Goal: Information Seeking & Learning: Understand process/instructions

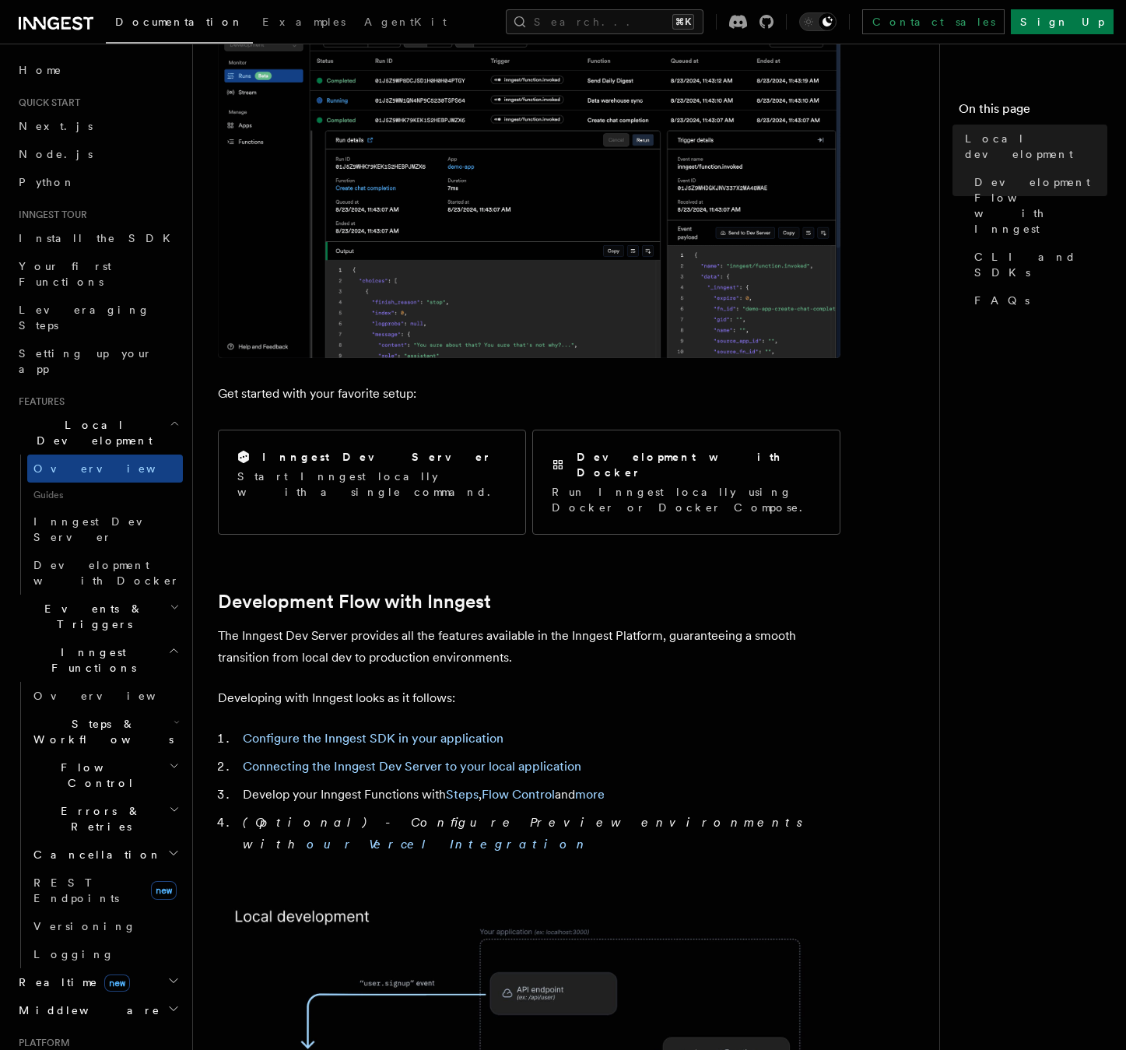
scroll to position [290, 0]
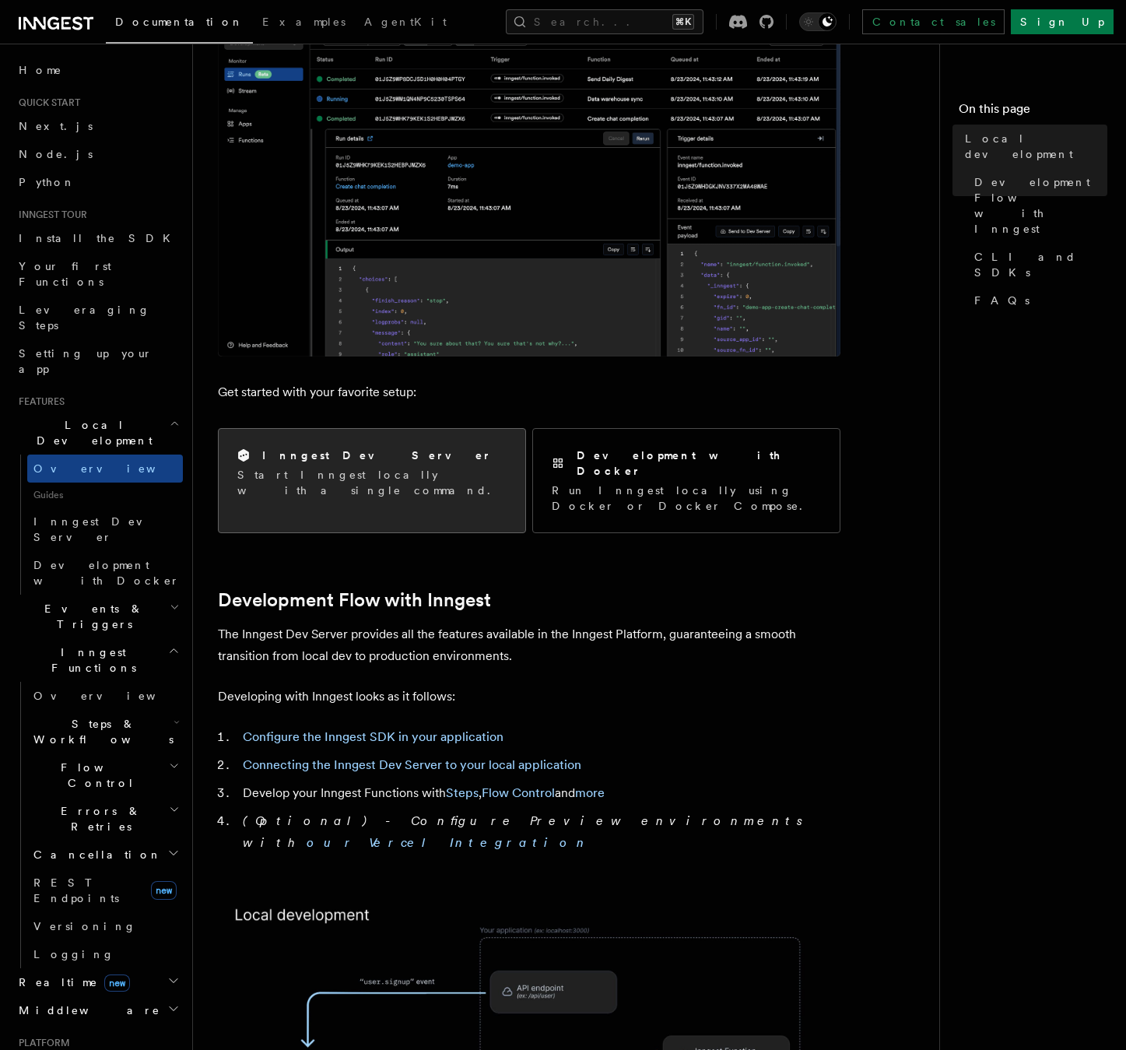
click at [333, 457] on h2 "Inngest Dev Server" at bounding box center [377, 455] width 230 height 16
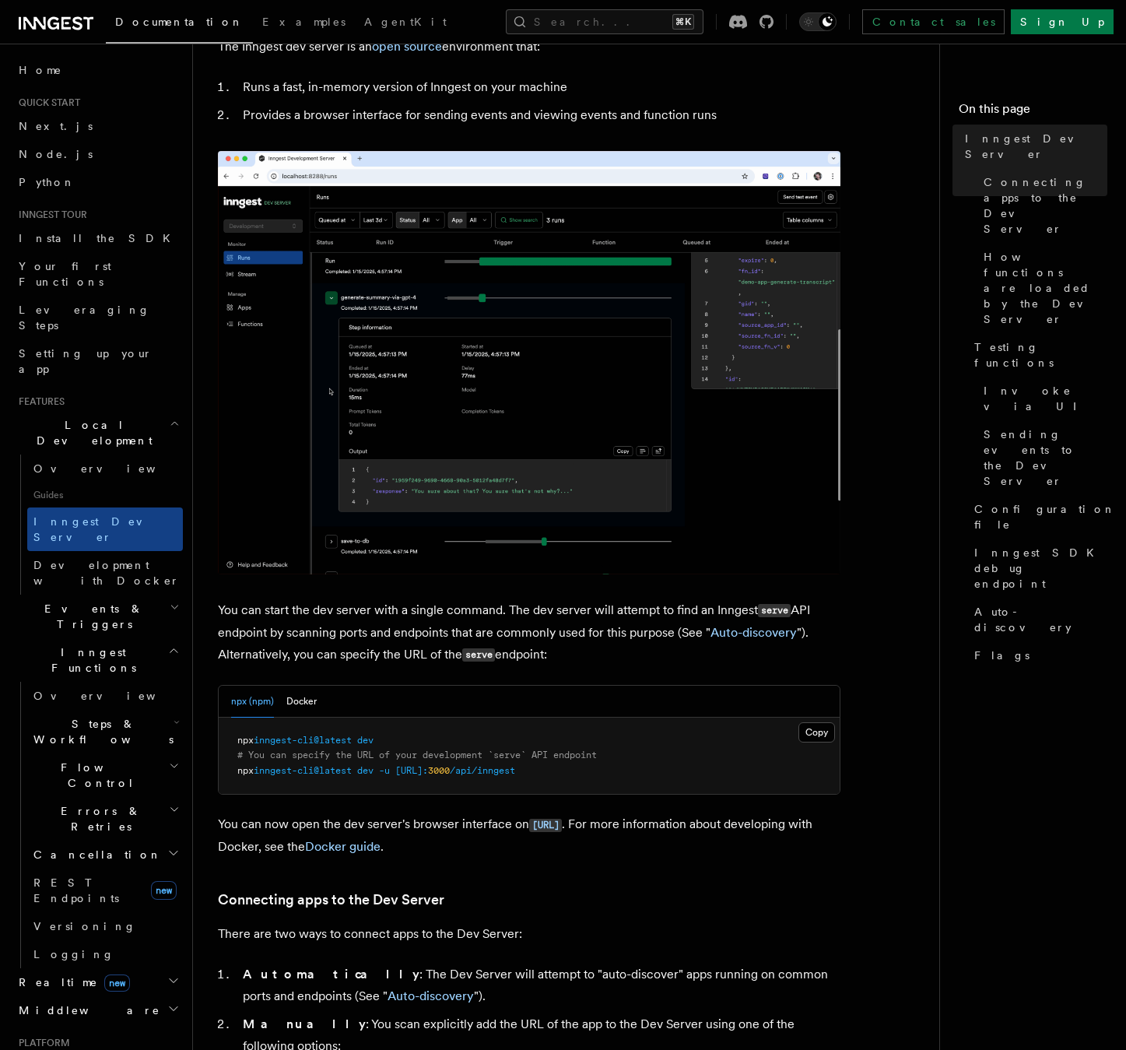
scroll to position [123, 0]
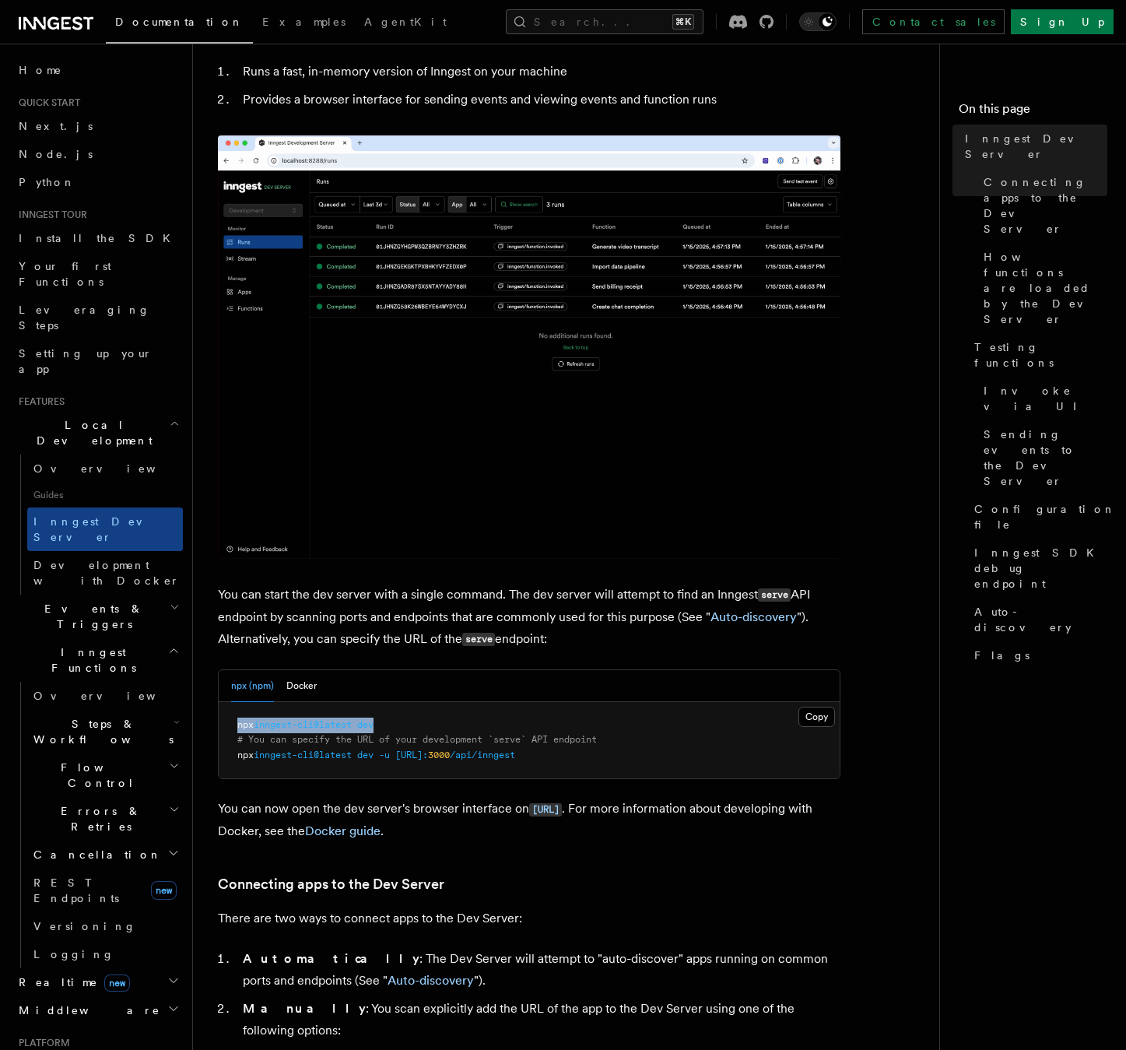
drag, startPoint x: 390, startPoint y: 728, endPoint x: 240, endPoint y: 724, distance: 149.4
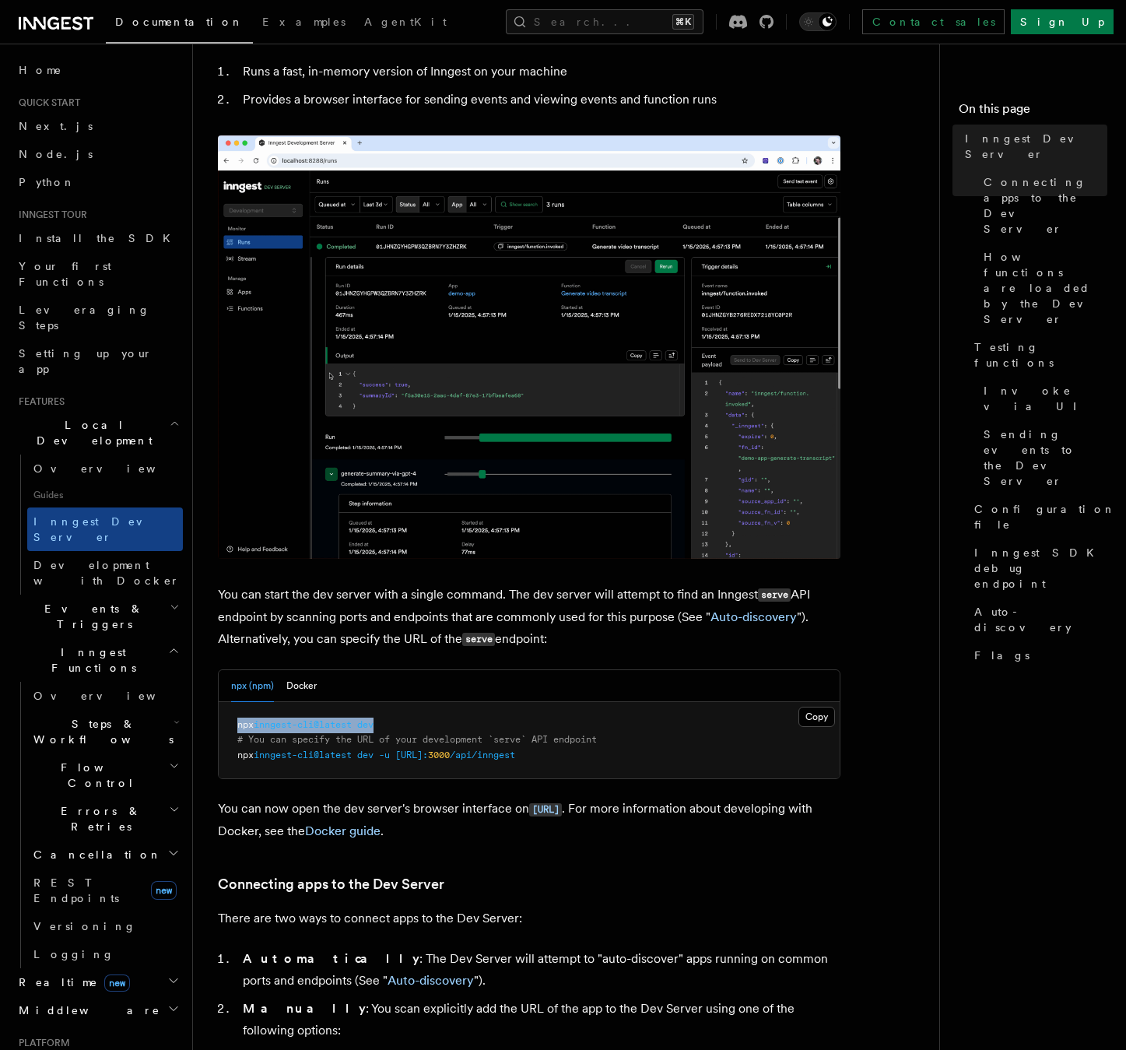
click at [238, 725] on pre "npx inngest-cli@latest dev # You can specify the URL of your development `serve…" at bounding box center [529, 740] width 621 height 77
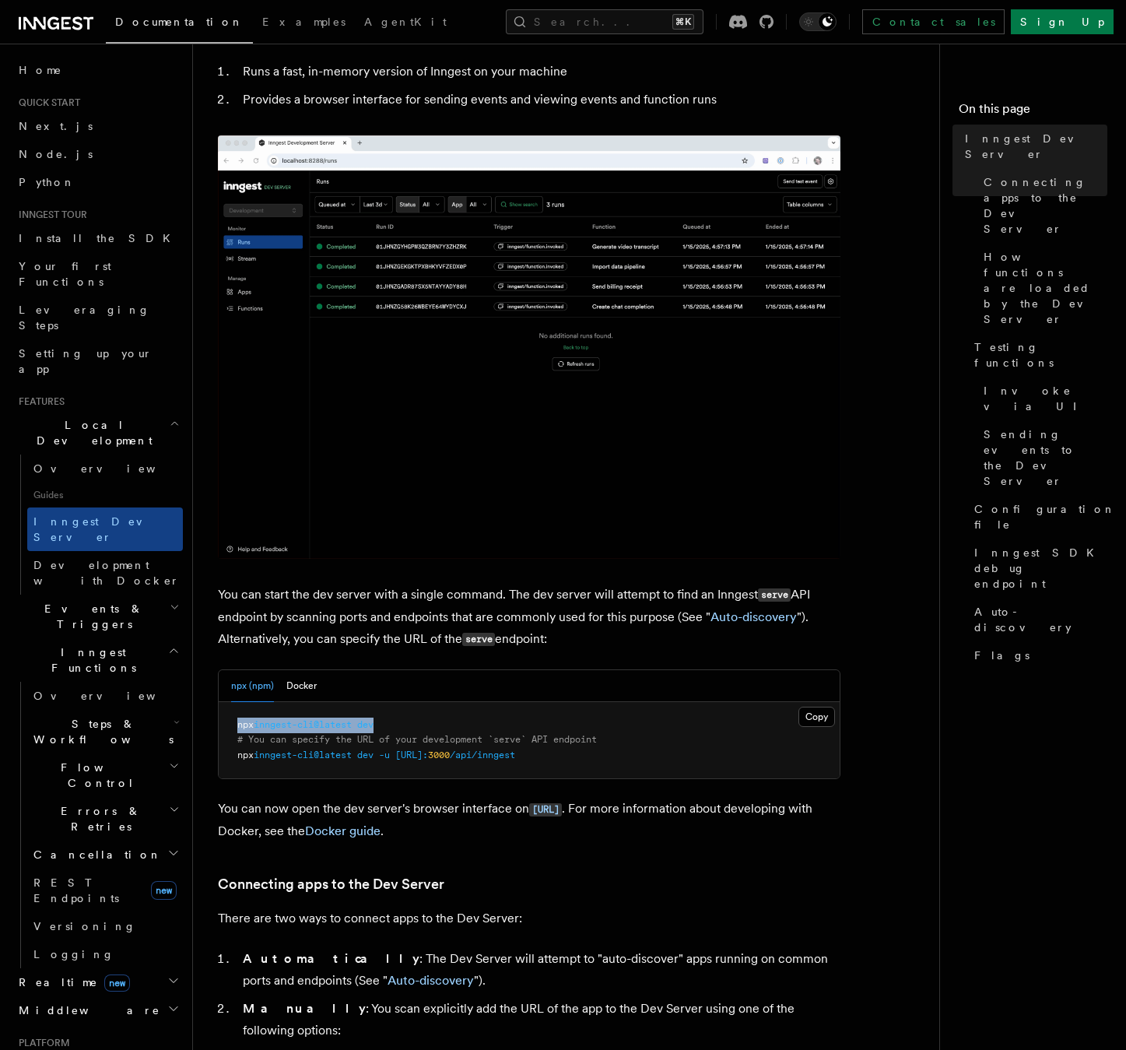
copy span "npx inngest-cli@latest dev"
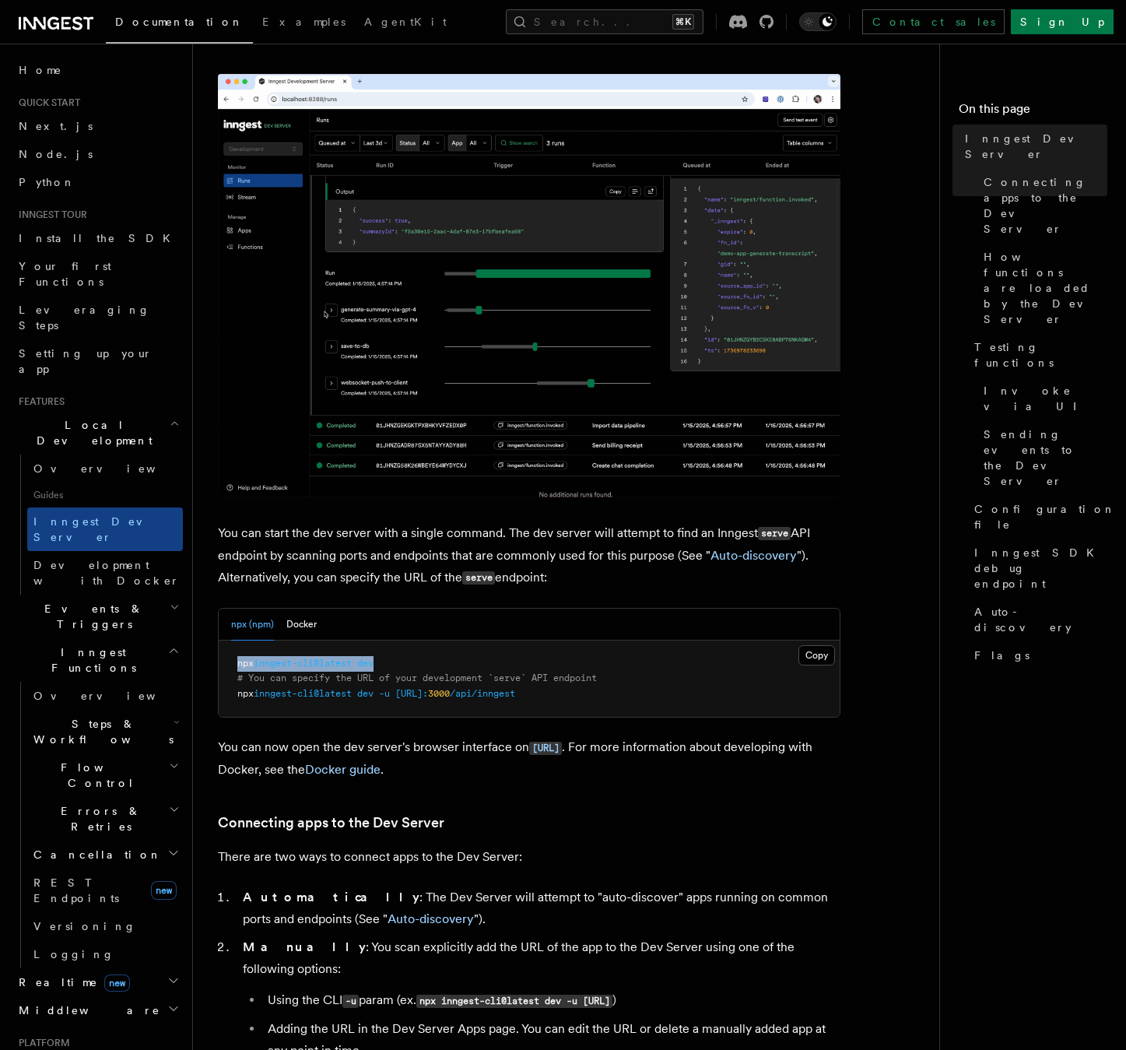
scroll to position [192, 0]
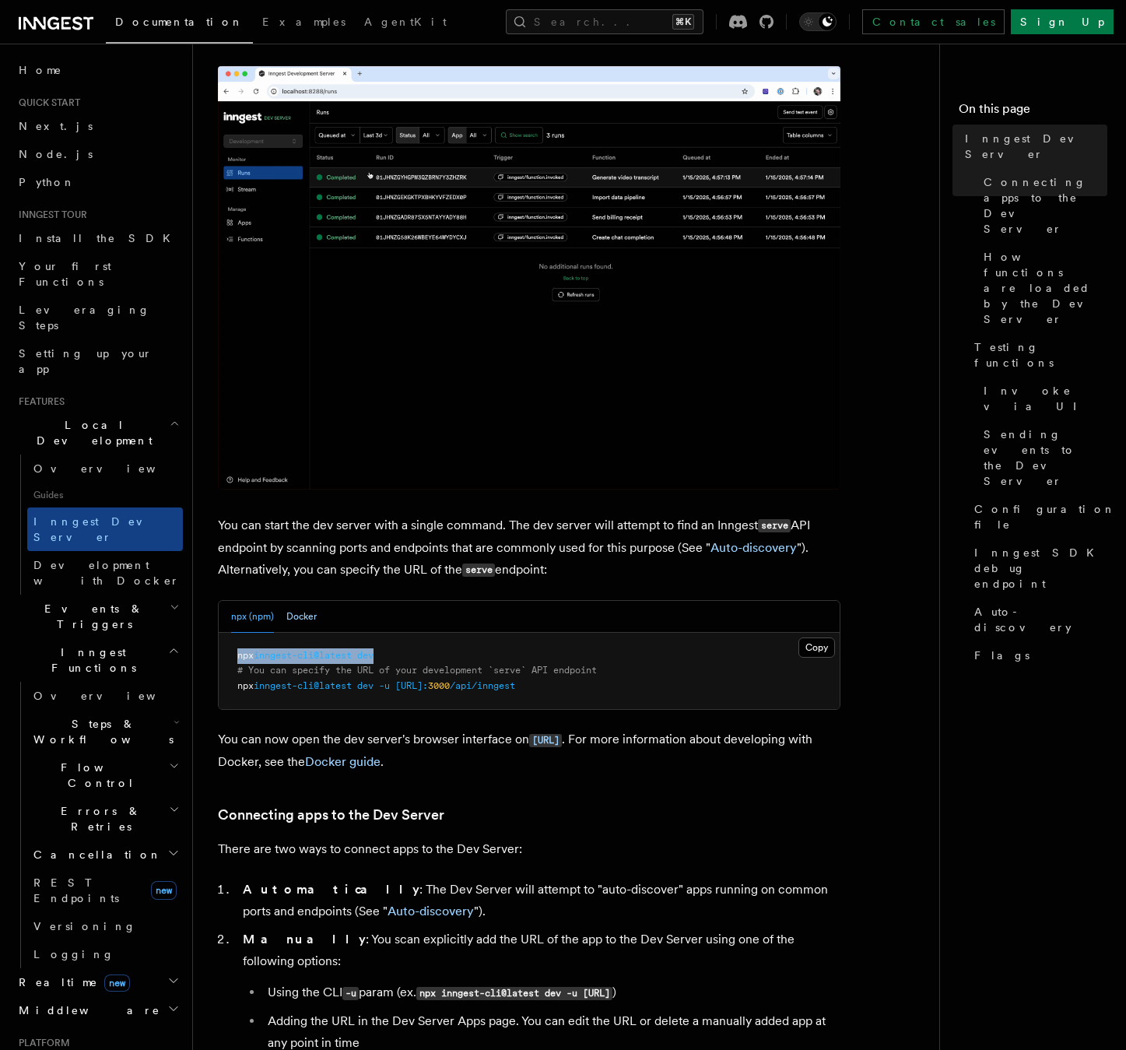
click at [300, 614] on button "Docker" at bounding box center [301, 617] width 30 height 32
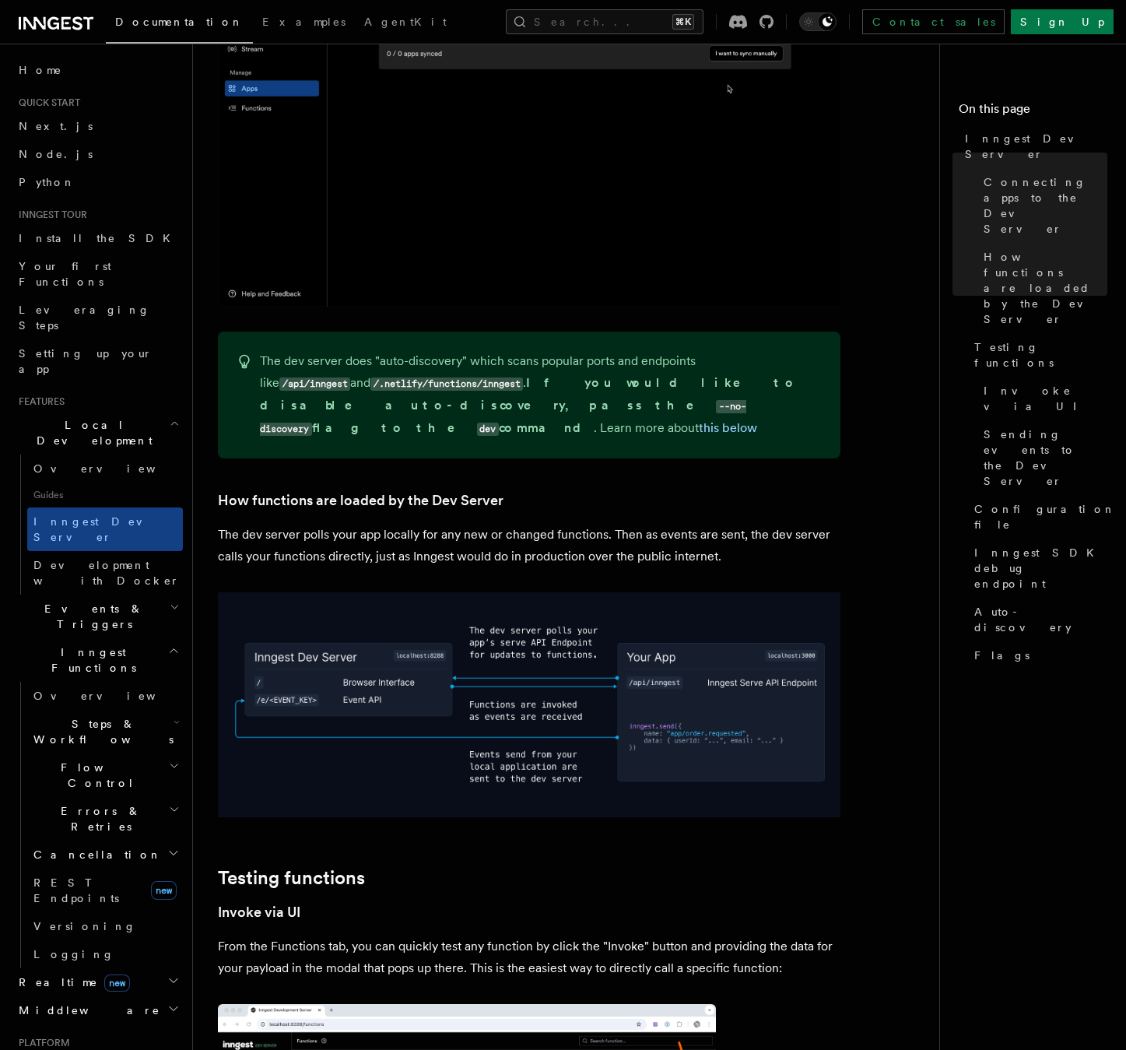
scroll to position [1454, 0]
